Goal: Find specific page/section: Find specific page/section

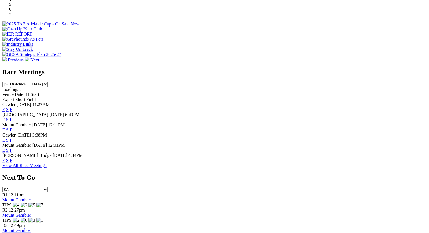
scroll to position [211, 0]
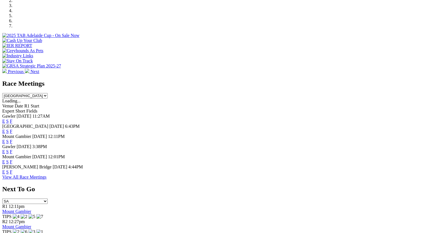
click at [12, 169] on link "F" at bounding box center [11, 171] width 3 height 5
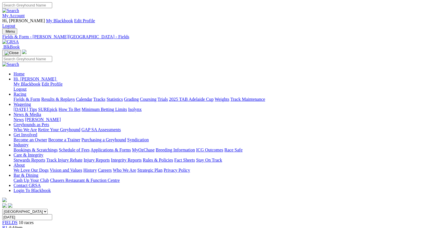
click at [18, 97] on link "Fields & Form" at bounding box center [27, 99] width 26 height 5
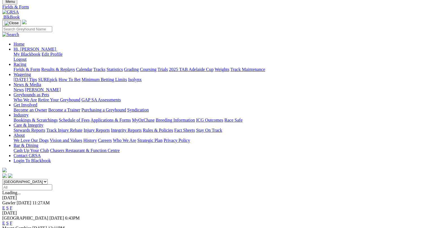
scroll to position [29, 0]
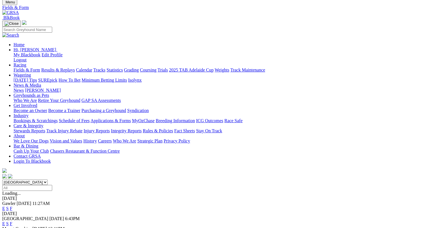
click at [12, 222] on link "F" at bounding box center [11, 224] width 3 height 5
